Goal: Task Accomplishment & Management: Complete application form

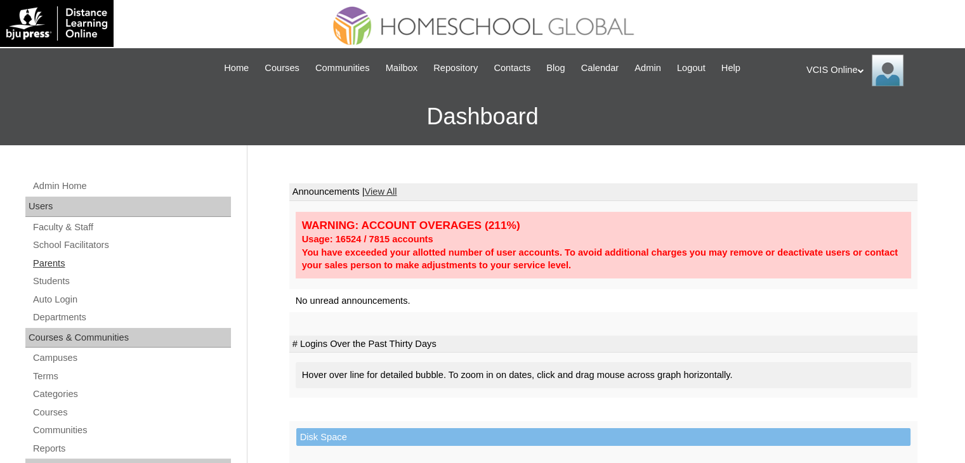
click at [52, 261] on link "Parents" at bounding box center [131, 264] width 199 height 16
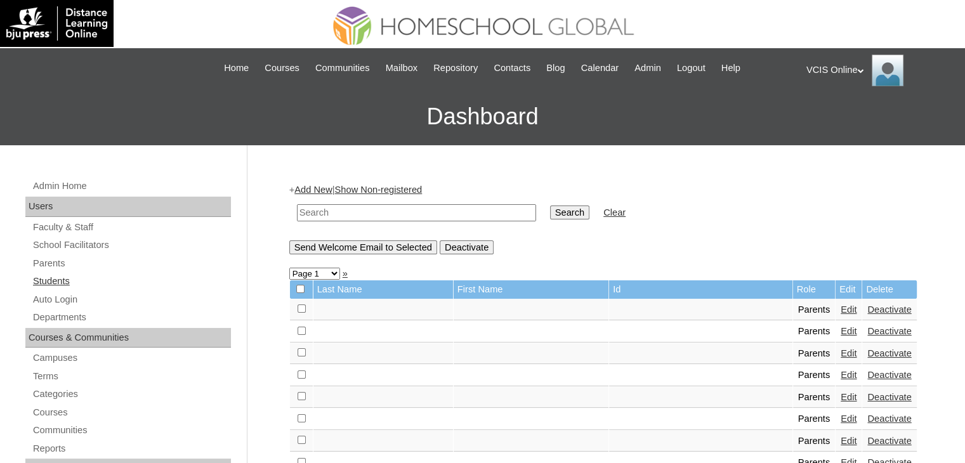
click at [51, 281] on link "Students" at bounding box center [131, 281] width 199 height 16
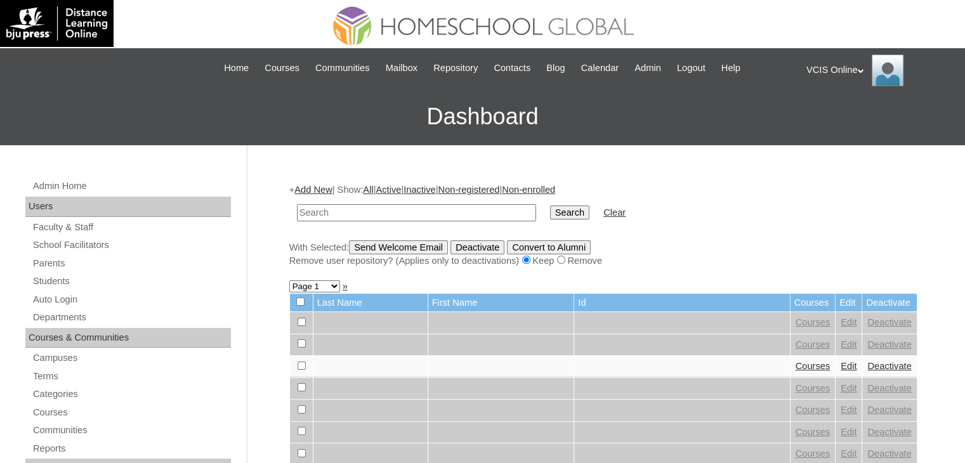
drag, startPoint x: 0, startPoint y: 0, endPoint x: 355, endPoint y: 211, distance: 413.4
click at [355, 211] on input "text" at bounding box center [416, 212] width 239 height 17
type input "VCIS031-10C-SA2025"
click at [550, 206] on input "Search" at bounding box center [569, 213] width 39 height 14
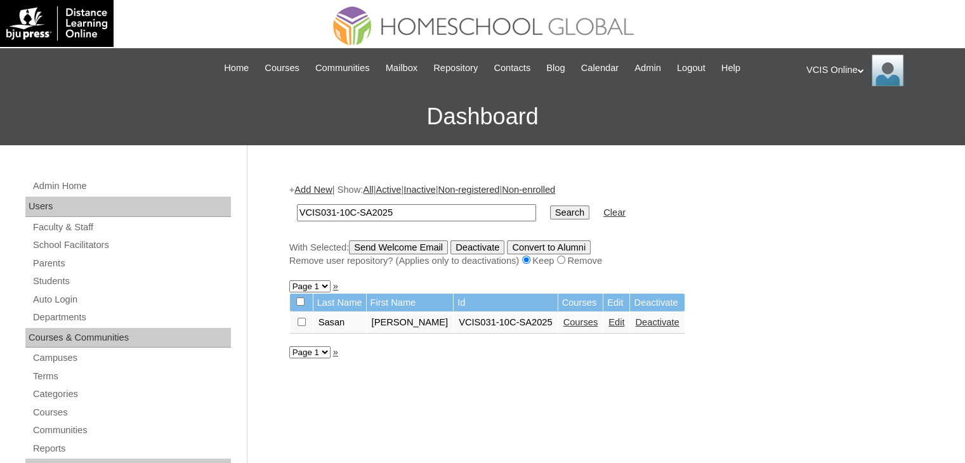
click at [563, 321] on link "Courses" at bounding box center [580, 322] width 35 height 10
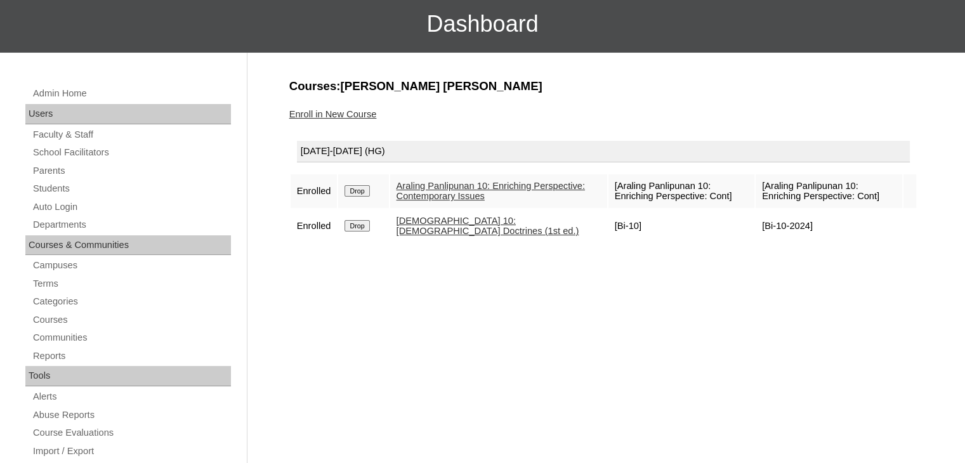
scroll to position [101, 0]
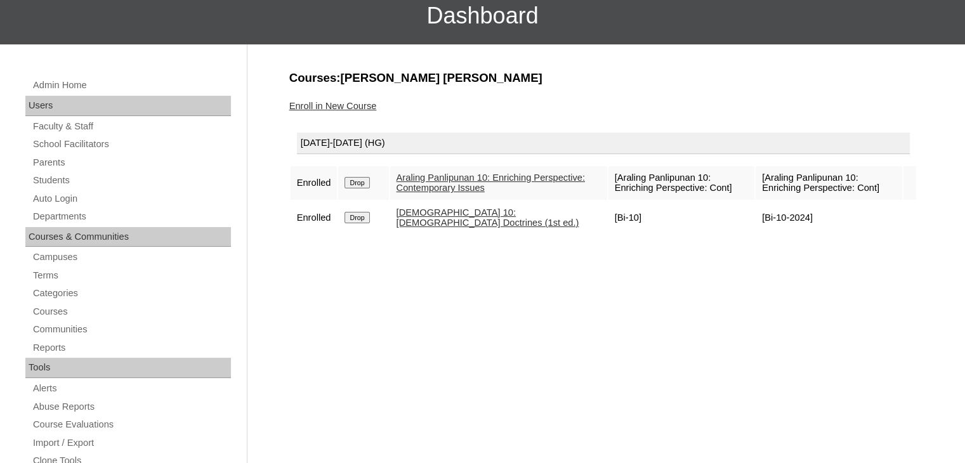
click at [353, 101] on link "Enroll in New Course" at bounding box center [333, 106] width 88 height 10
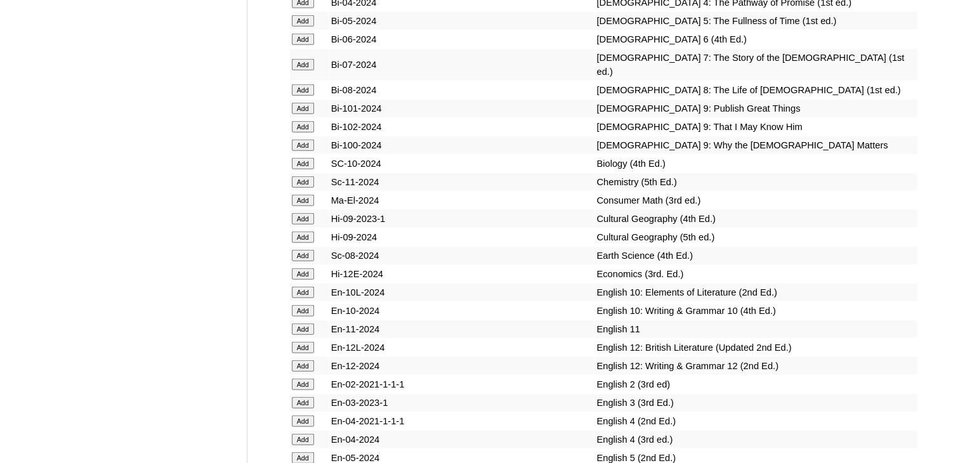
scroll to position [3451, 0]
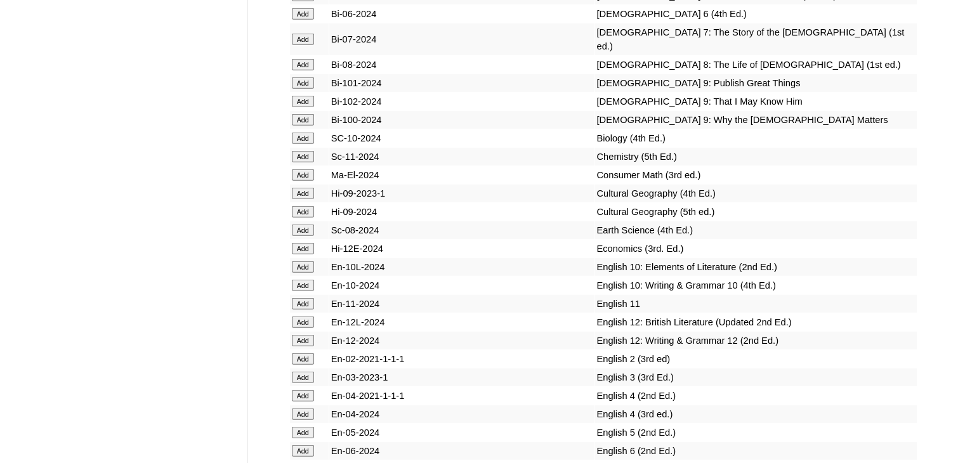
click at [308, 273] on input "Add" at bounding box center [303, 266] width 22 height 11
click at [305, 291] on input "Add" at bounding box center [303, 285] width 22 height 11
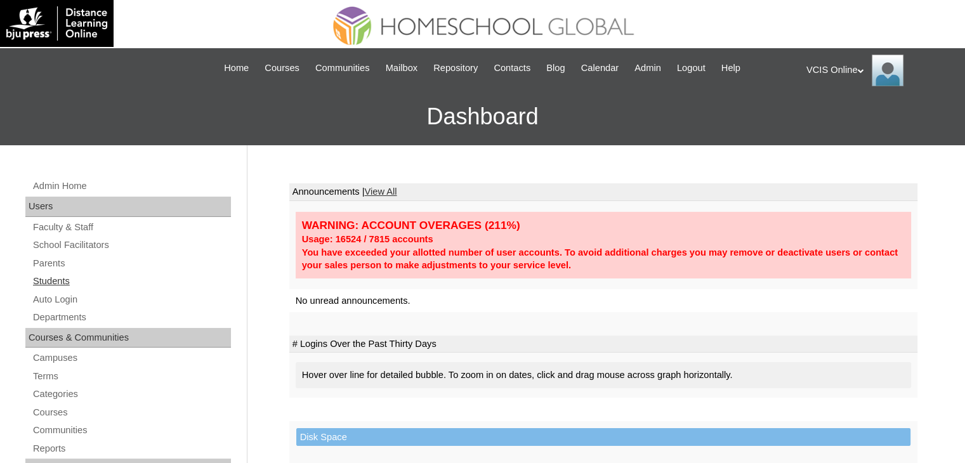
click at [48, 278] on link "Students" at bounding box center [131, 281] width 199 height 16
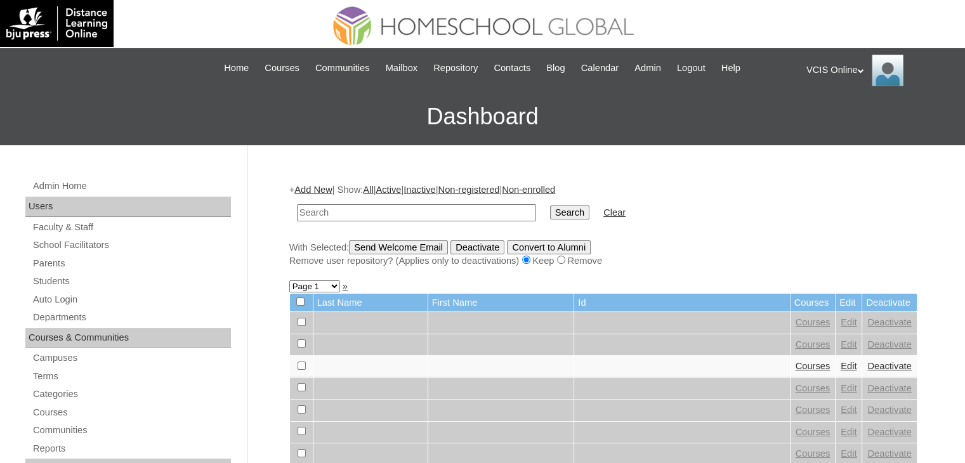
click at [338, 206] on input "text" at bounding box center [416, 212] width 239 height 17
type input "VCIS031-10C-SA2025"
click at [550, 206] on input "Search" at bounding box center [569, 213] width 39 height 14
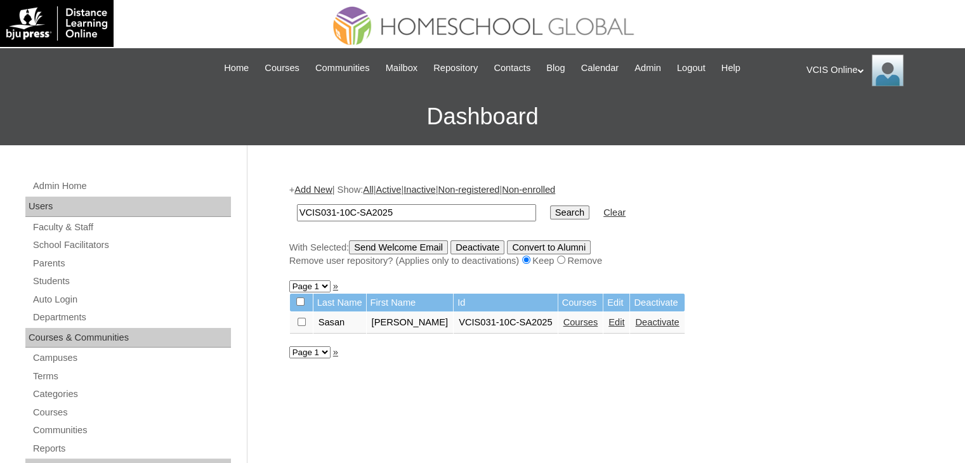
click at [563, 324] on link "Courses" at bounding box center [580, 322] width 35 height 10
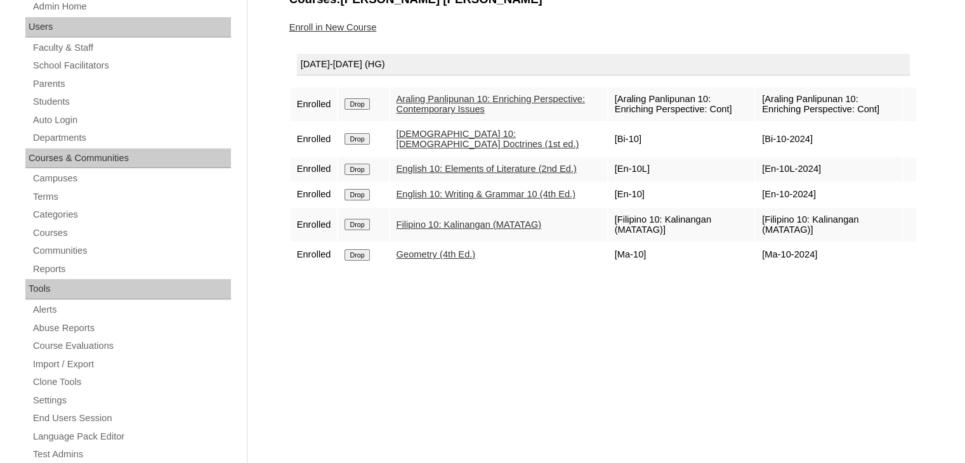
scroll to position [182, 0]
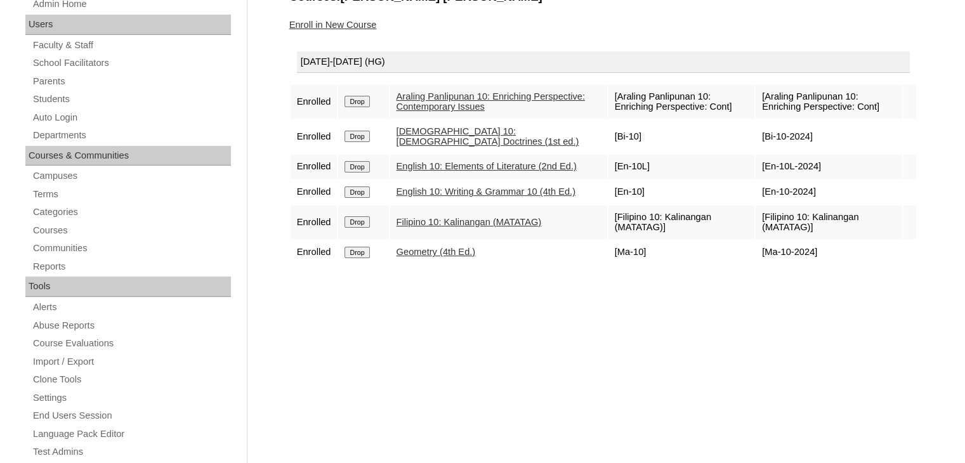
click at [358, 23] on link "Enroll in New Course" at bounding box center [333, 25] width 88 height 10
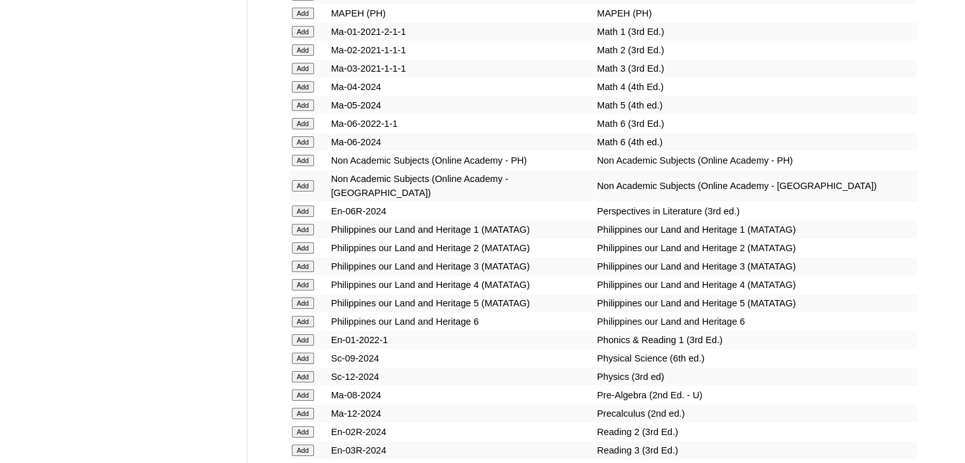
scroll to position [4720, 0]
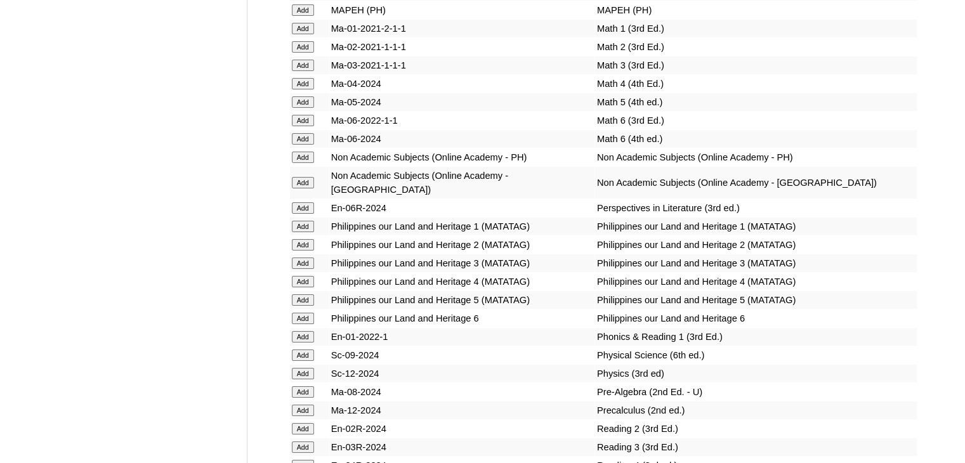
click at [305, 379] on input "Add" at bounding box center [303, 373] width 22 height 11
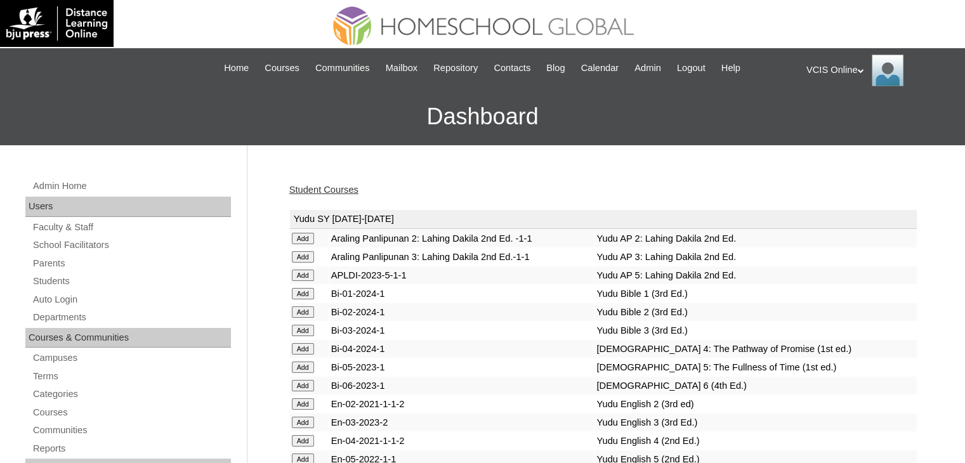
click at [305, 187] on link "Student Courses" at bounding box center [323, 190] width 69 height 10
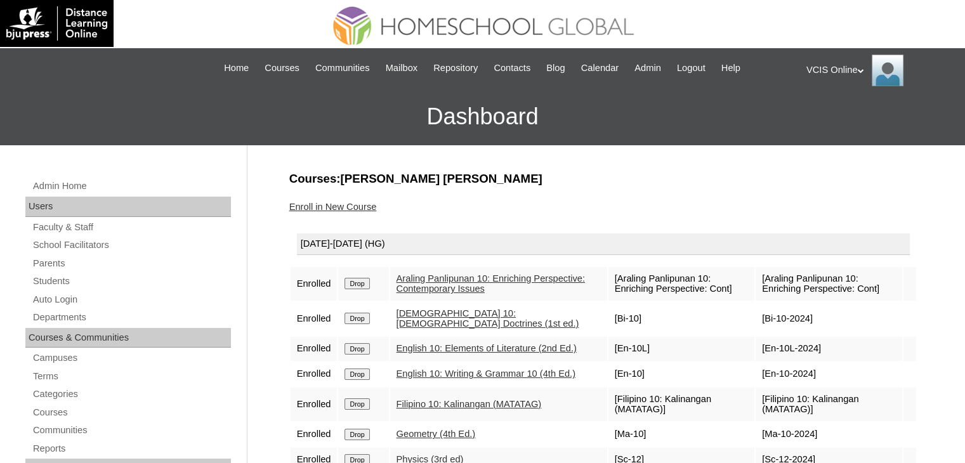
click at [602, 201] on div "Enroll in New Course" at bounding box center [603, 206] width 628 height 13
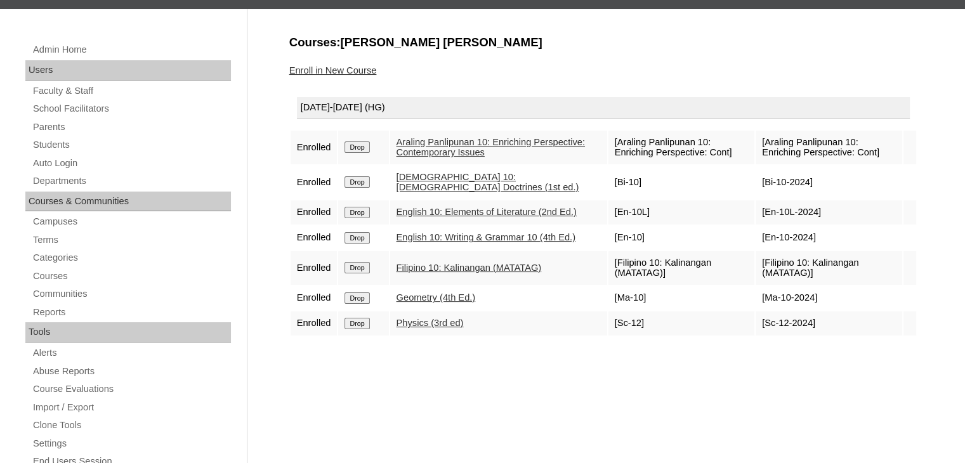
scroll to position [178, 0]
